Goal: Information Seeking & Learning: Check status

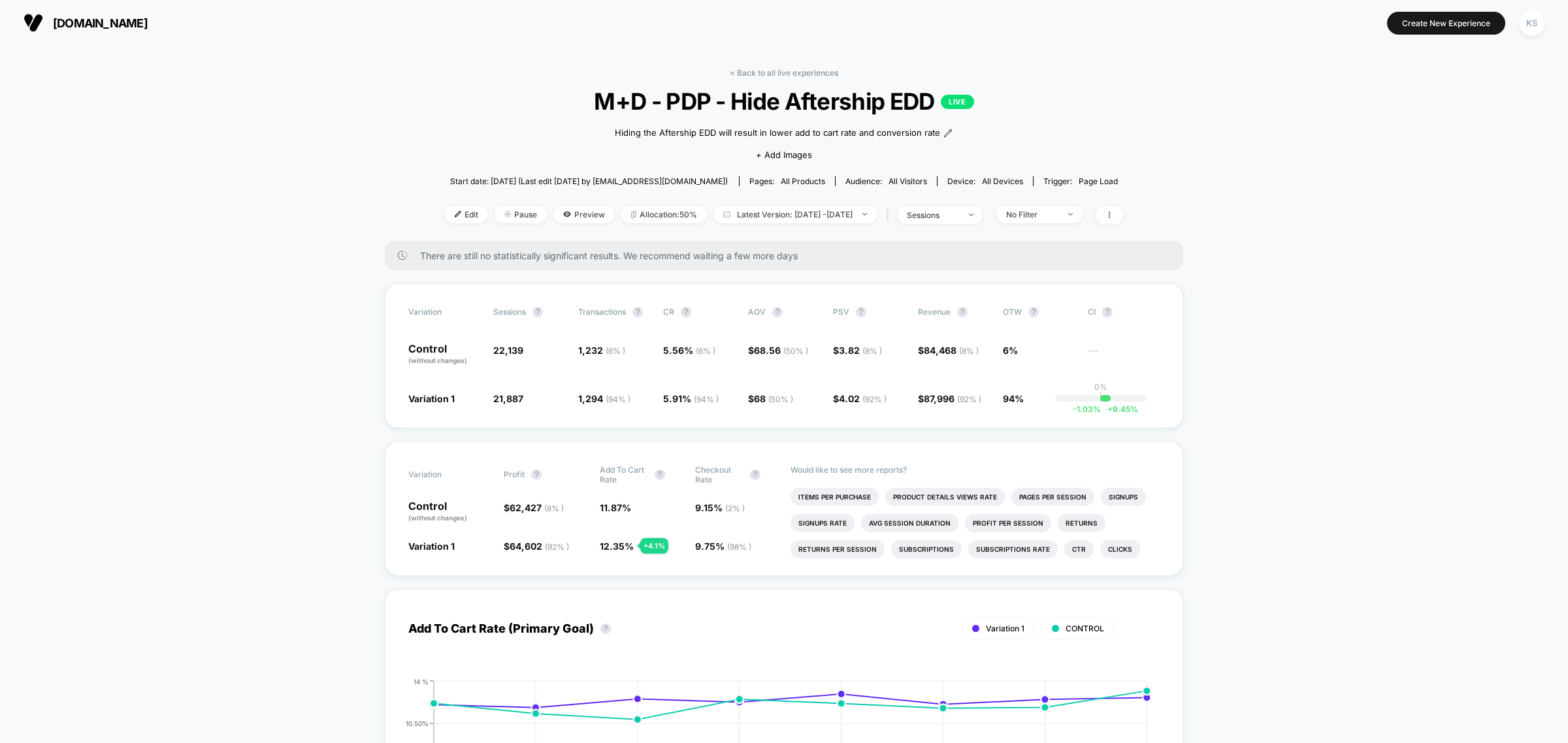
click at [770, 77] on div "< Back to all live experiences M+D - PDP - Hide Aftership EDD LIVE Hiding the A…" at bounding box center [784, 154] width 678 height 173
click at [768, 70] on link "< Back to all live experiences" at bounding box center [784, 72] width 108 height 9
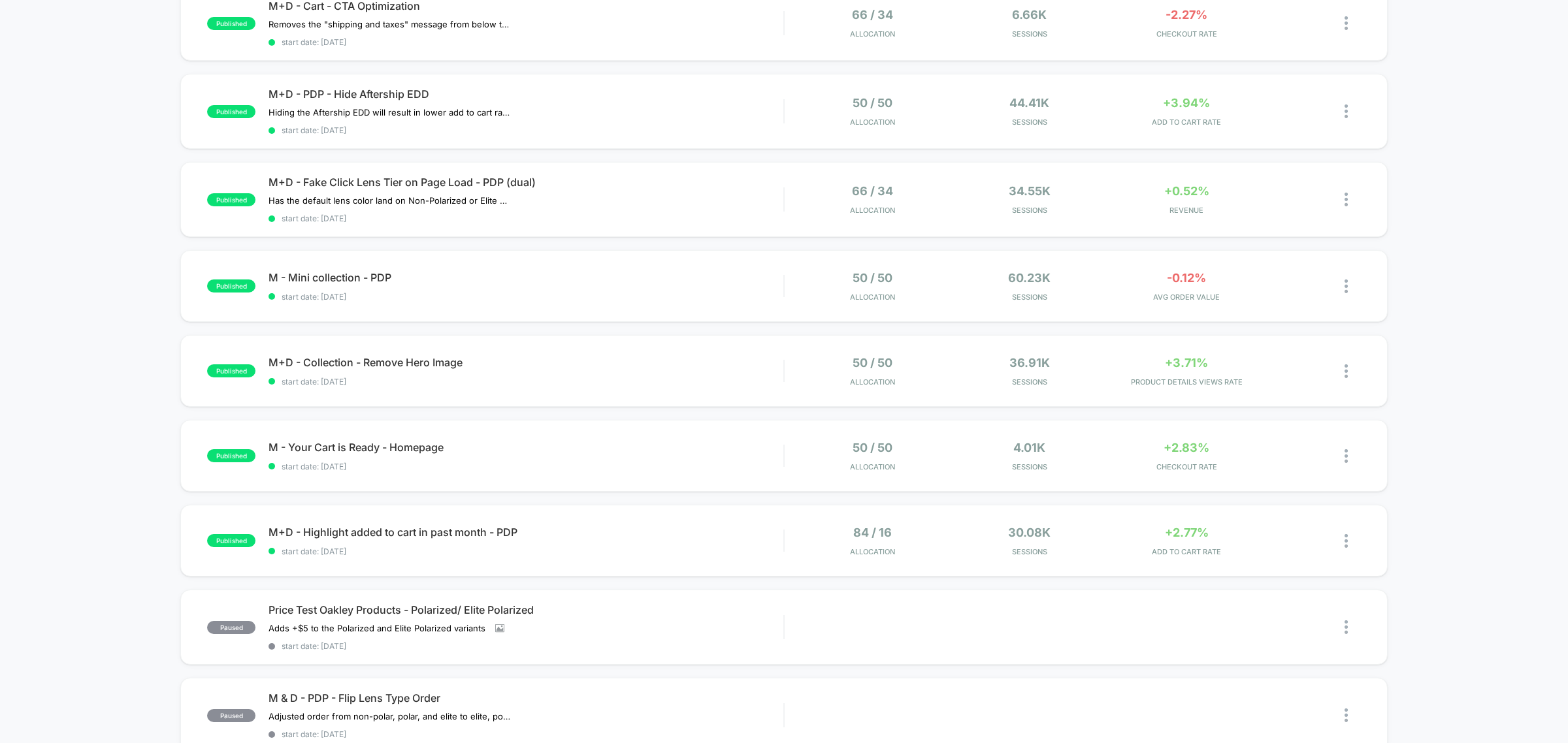
scroll to position [326, 0]
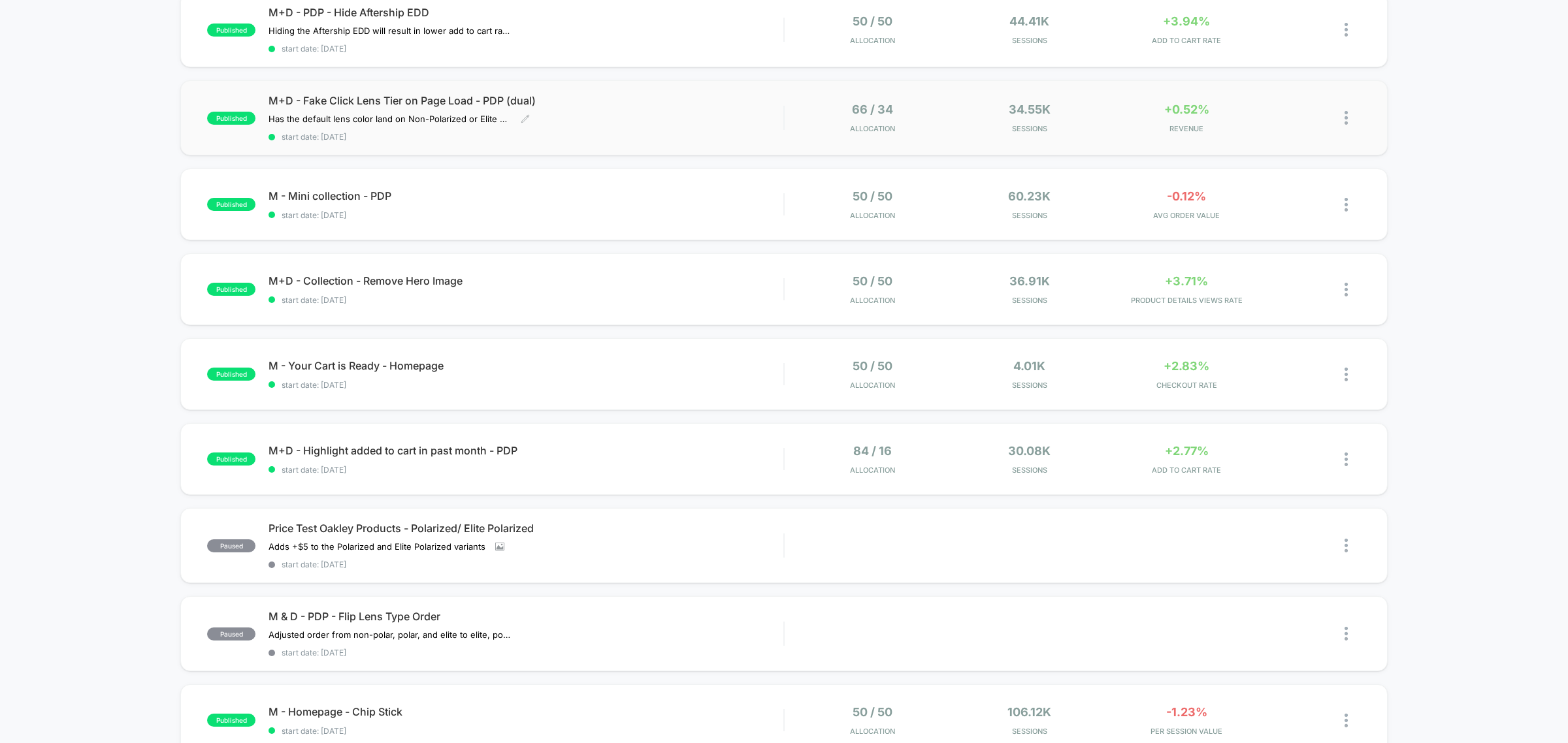
click at [601, 114] on div "Has the default lens color land on Non-Polarized or Elite Polarized to see if t…" at bounding box center [449, 118] width 361 height 10
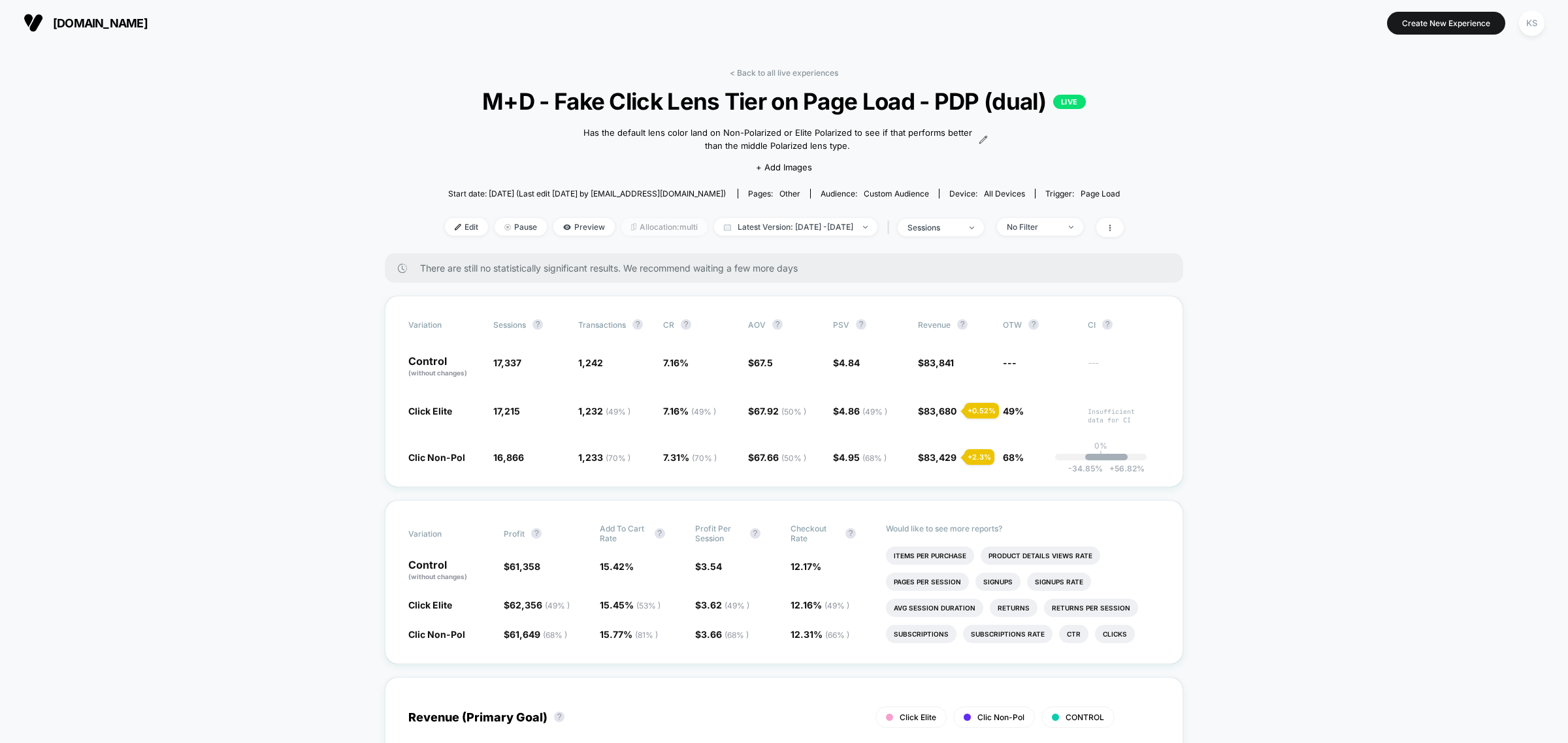
click at [648, 223] on span "Allocation: multi" at bounding box center [664, 227] width 86 height 18
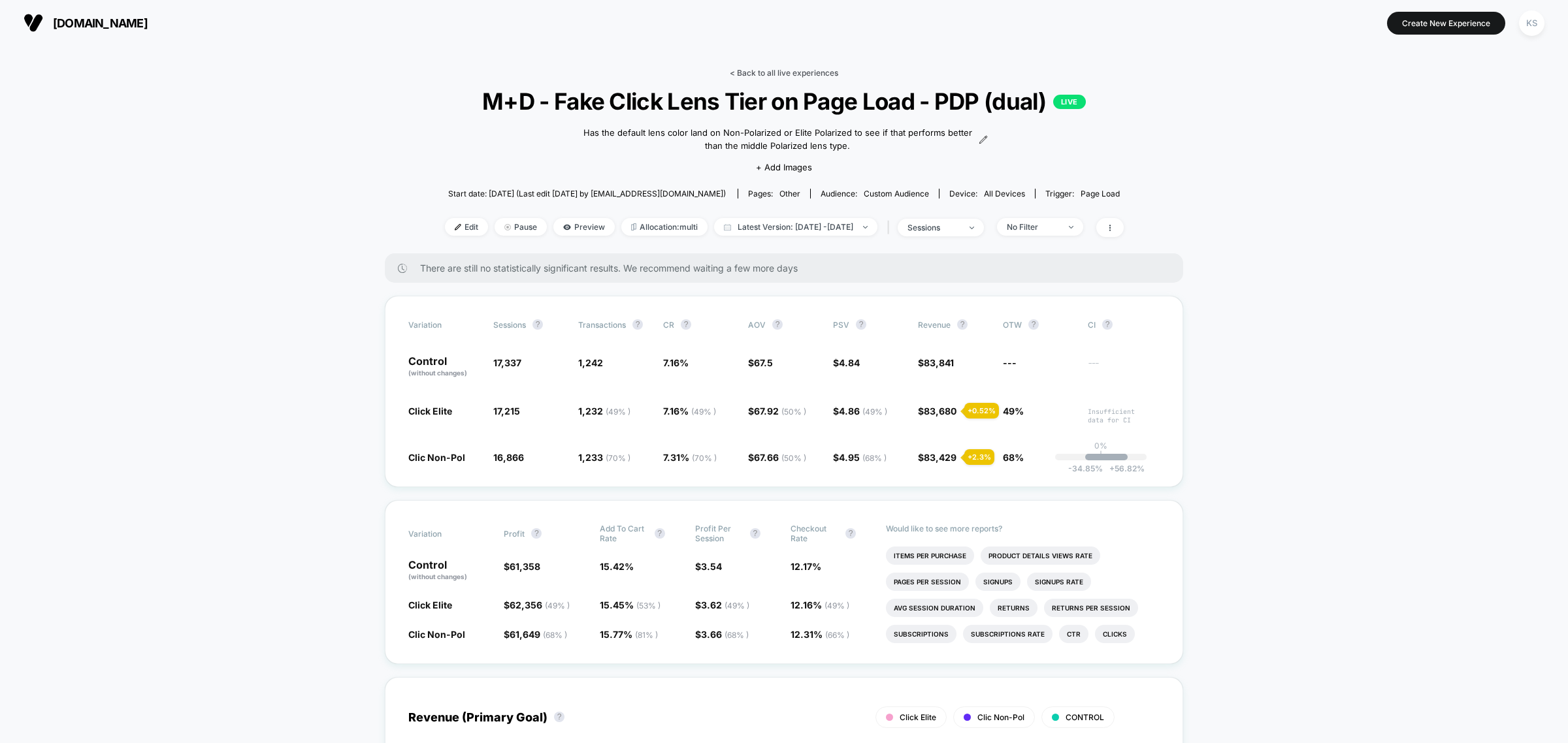
click at [777, 76] on link "< Back to all live experiences" at bounding box center [784, 72] width 108 height 9
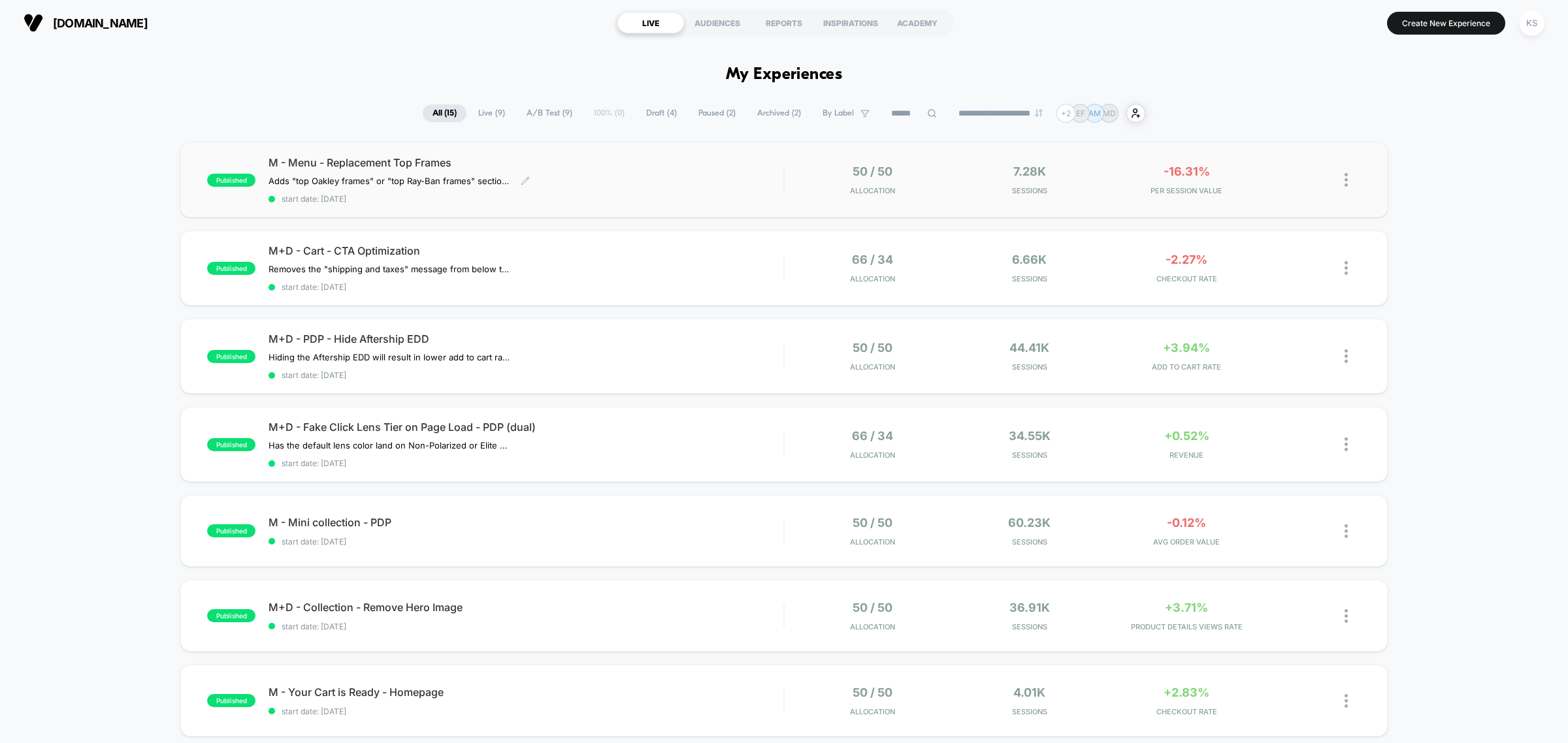
click at [720, 196] on span "start date: [DATE]" at bounding box center [526, 199] width 515 height 9
